Goal: Information Seeking & Learning: Check status

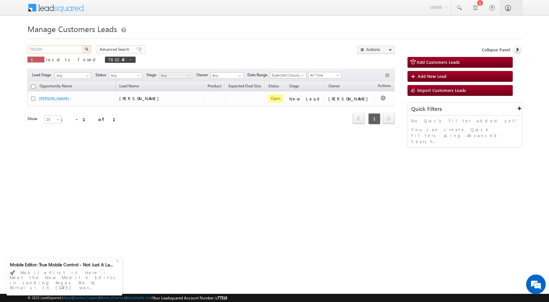
click at [41, 47] on input "783249" at bounding box center [55, 49] width 56 height 8
type input "783359"
click at [82, 45] on button "button" at bounding box center [86, 49] width 9 height 8
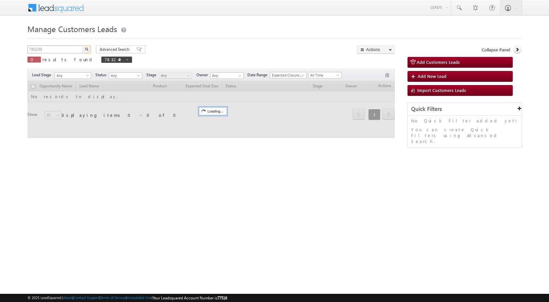
click at [60, 51] on input "783249" at bounding box center [55, 49] width 56 height 8
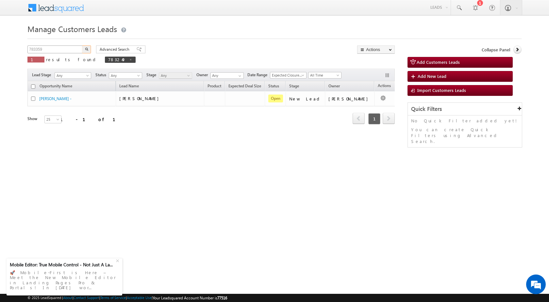
type input "783359"
click at [82, 45] on button "button" at bounding box center [86, 49] width 9 height 8
click at [180, 195] on html "Menu Surbhi Dhadve sitar a5@ks erve." at bounding box center [274, 101] width 549 height 202
click at [311, 180] on div "Manage Customers Leads 783359 X 1 results found 783359 Advanced Search Advanced…" at bounding box center [274, 103] width 494 height 163
drag, startPoint x: 182, startPoint y: 192, endPoint x: 157, endPoint y: 32, distance: 162.1
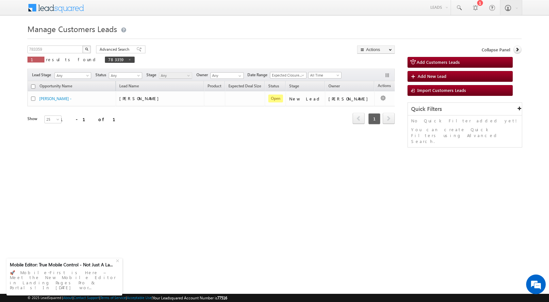
click at [181, 186] on html "Menu Surbhi Dhadve sitar a5@ks erve." at bounding box center [274, 101] width 549 height 202
